Goal: Transaction & Acquisition: Purchase product/service

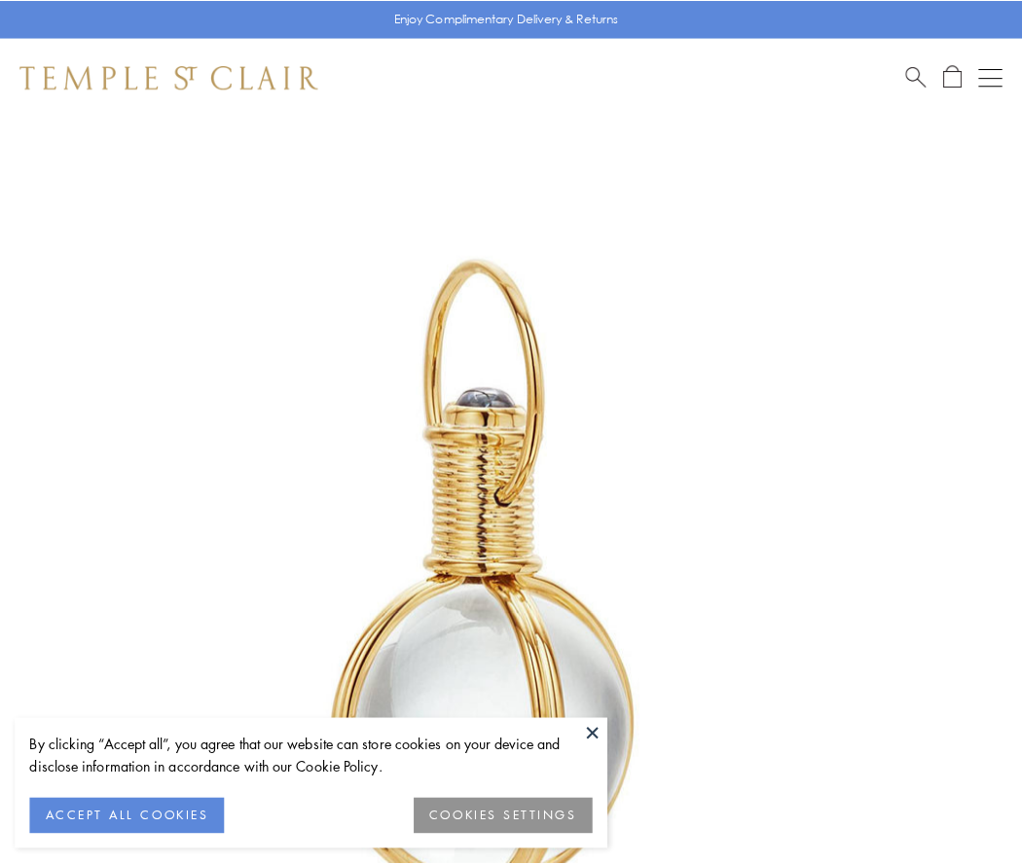
scroll to position [508, 0]
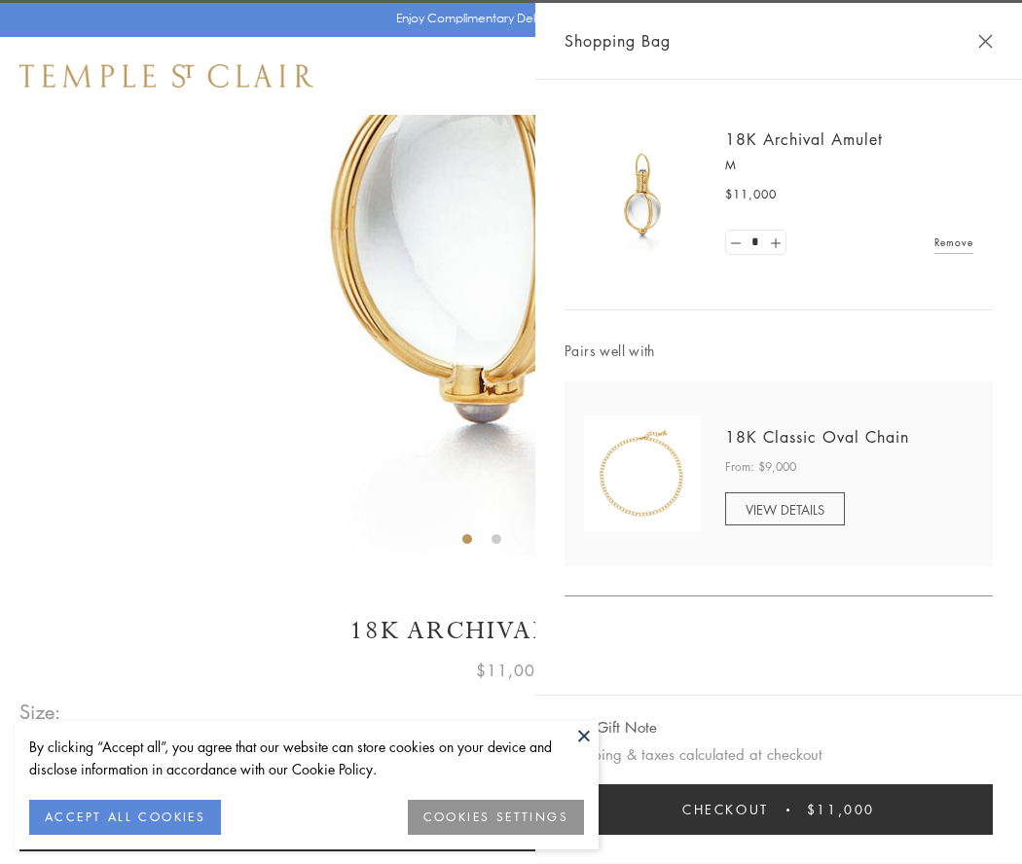
click at [779, 810] on button "Checkout $11,000" at bounding box center [778, 809] width 428 height 51
